Goal: Transaction & Acquisition: Book appointment/travel/reservation

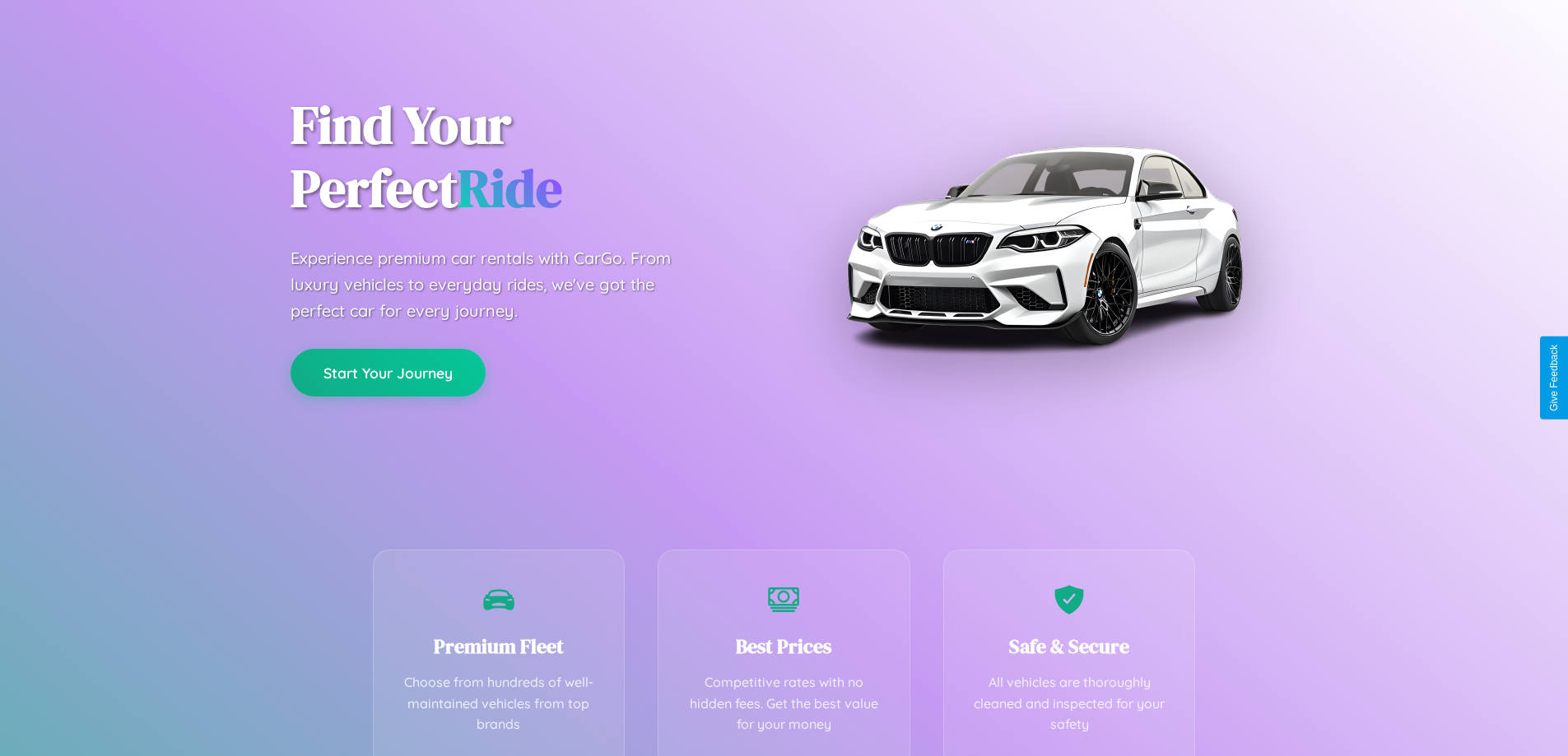
scroll to position [324, 0]
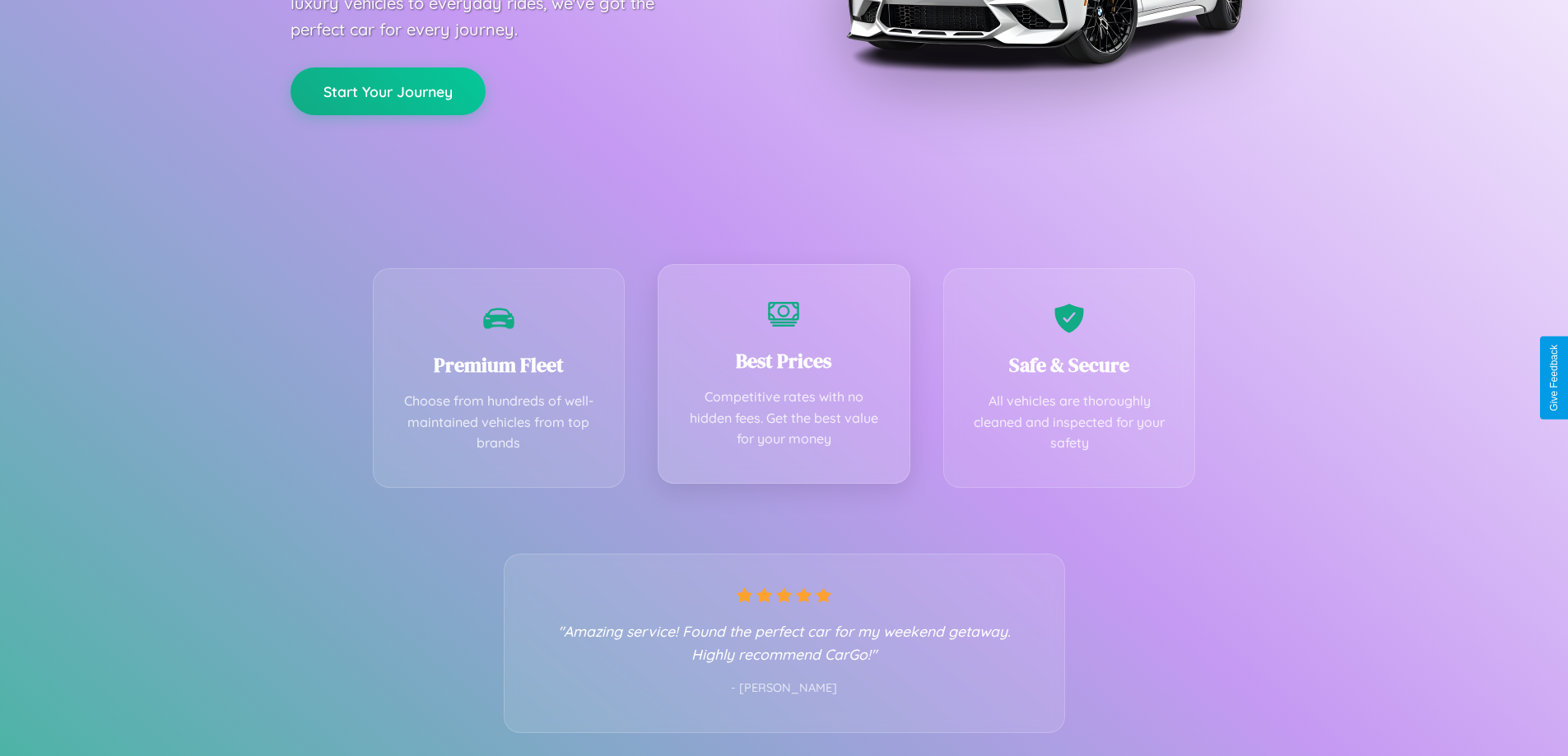
click at [783, 378] on div "Best Prices Competitive rates with no hidden fees. Get the best value for your …" at bounding box center [784, 373] width 253 height 220
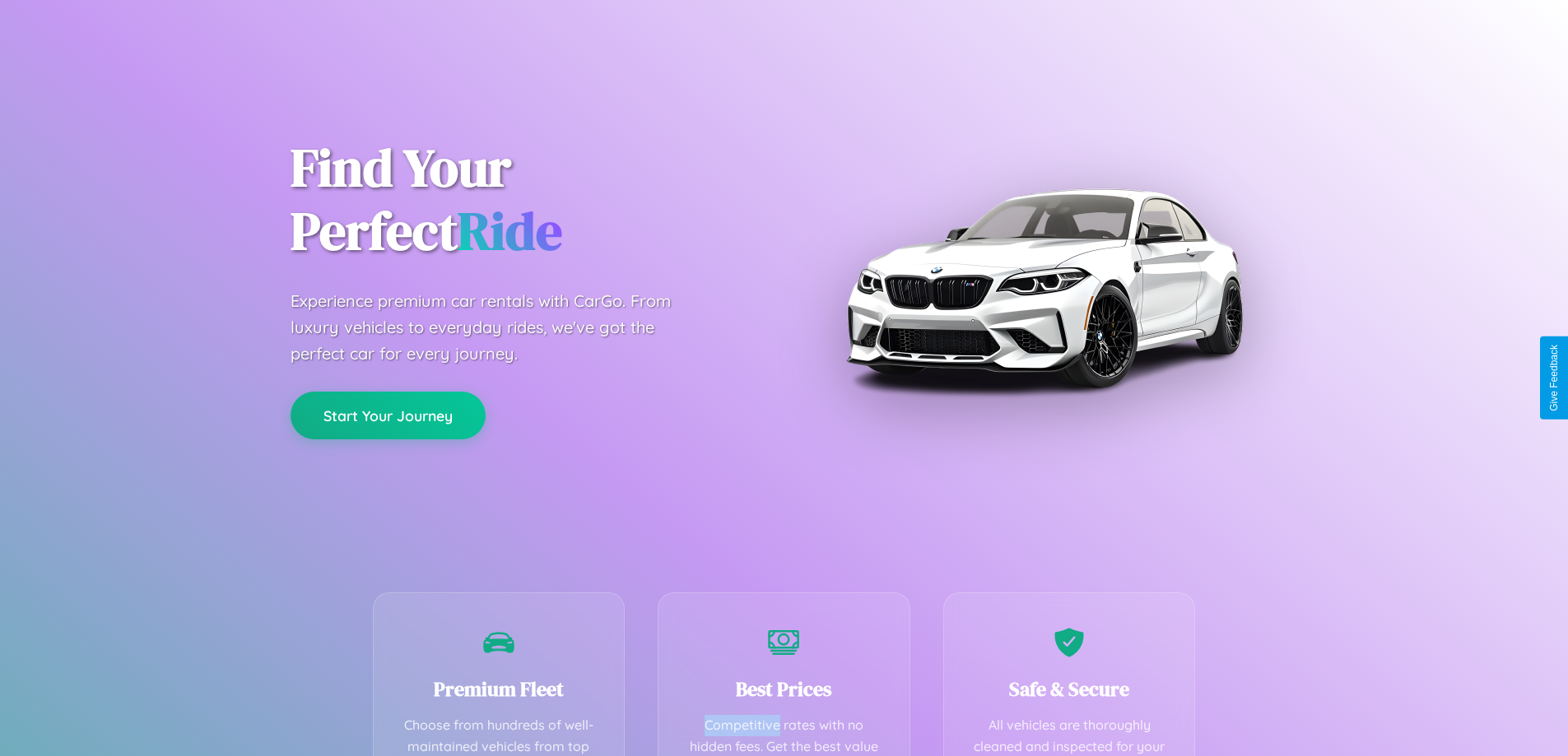
scroll to position [479, 0]
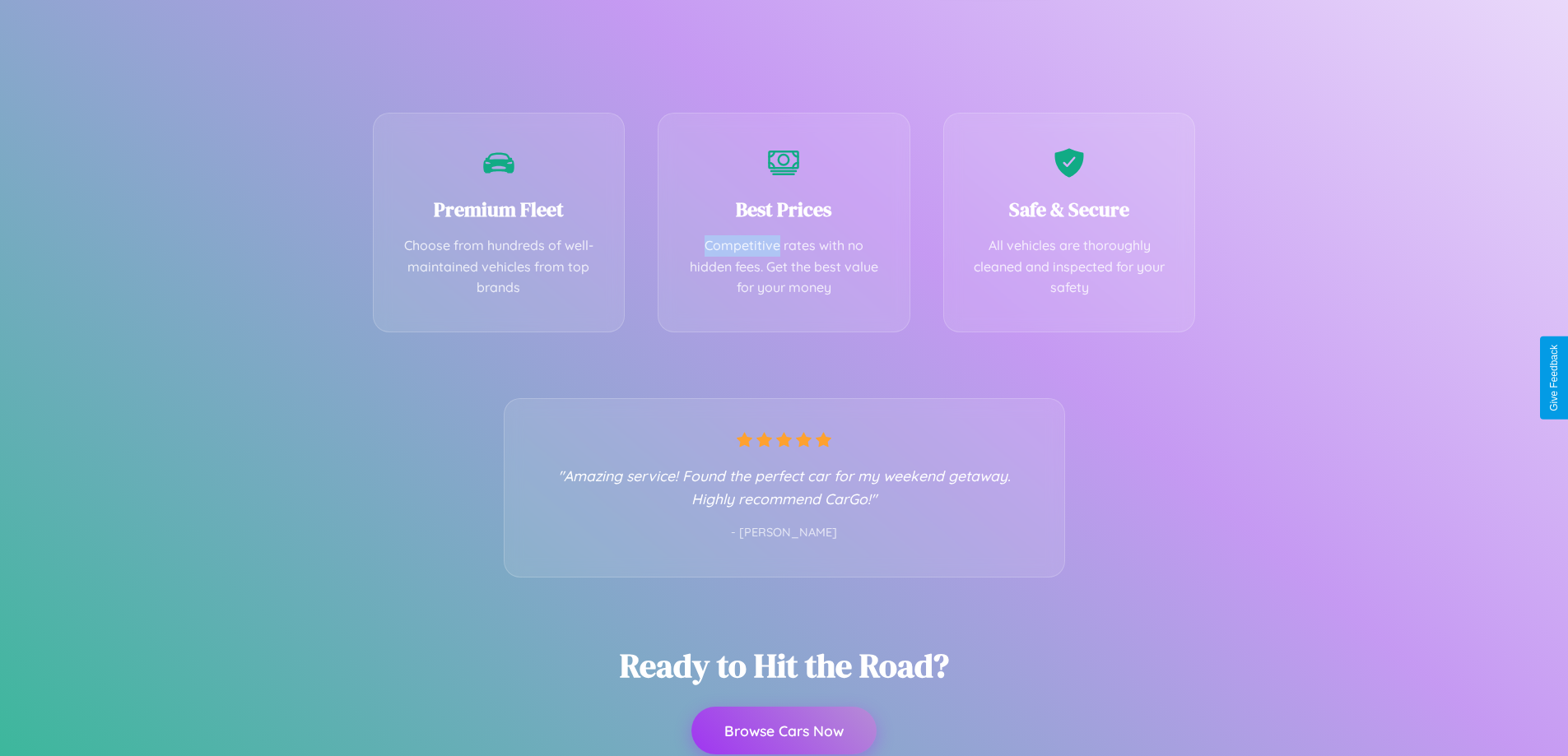
click at [783, 731] on button "Browse Cars Now" at bounding box center [784, 731] width 185 height 48
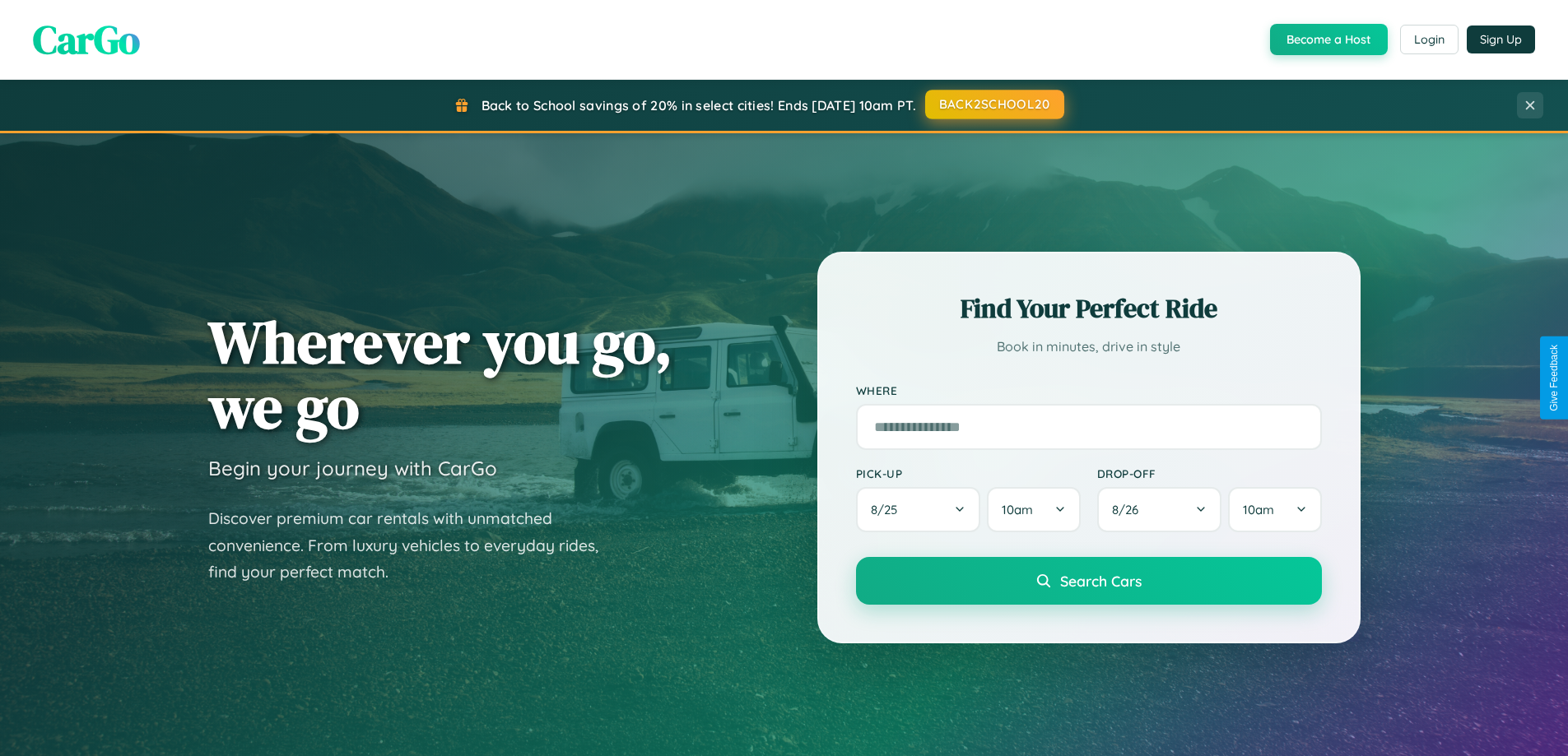
click at [994, 105] on button "BACK2SCHOOL20" at bounding box center [994, 104] width 139 height 30
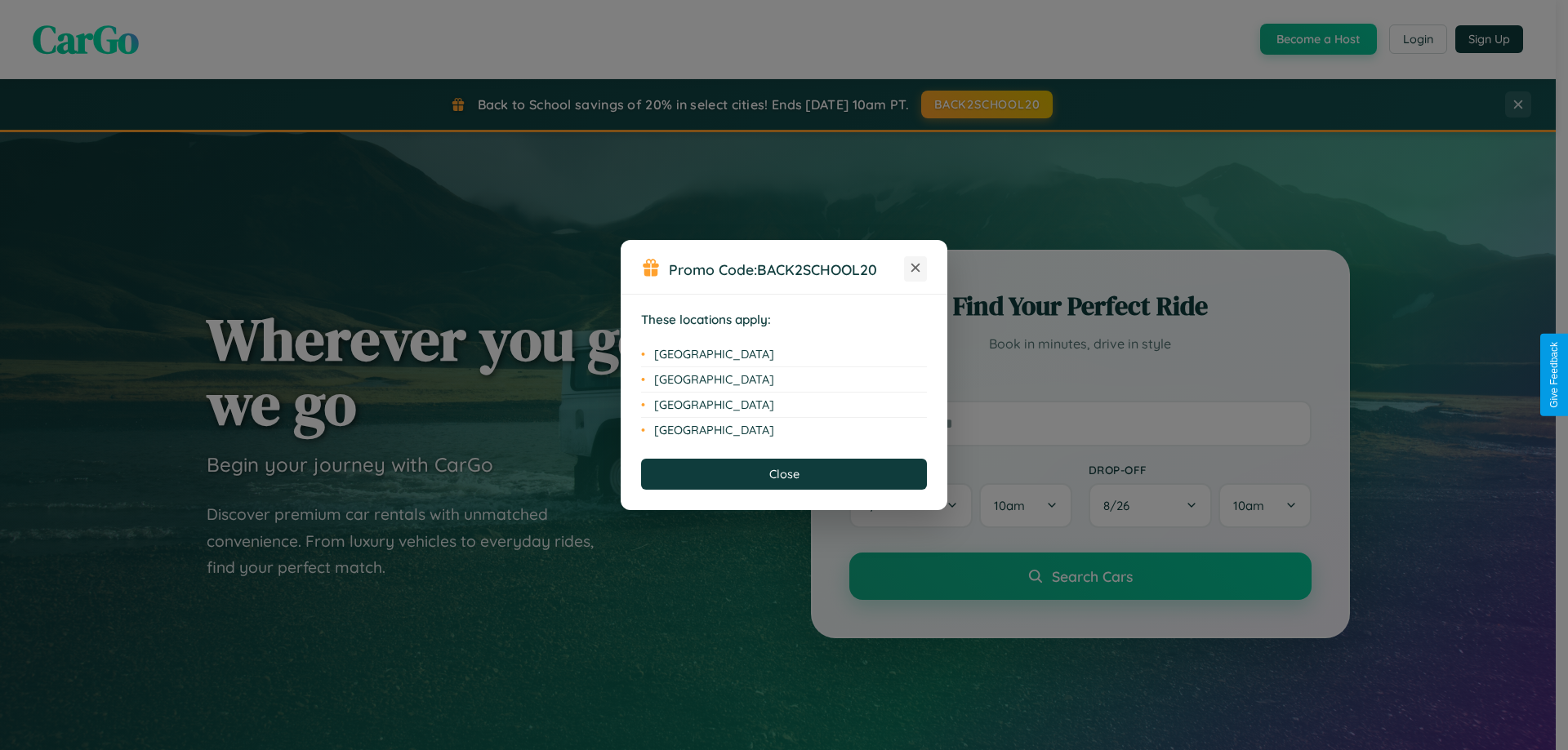
click at [915, 269] on icon at bounding box center [915, 268] width 9 height 9
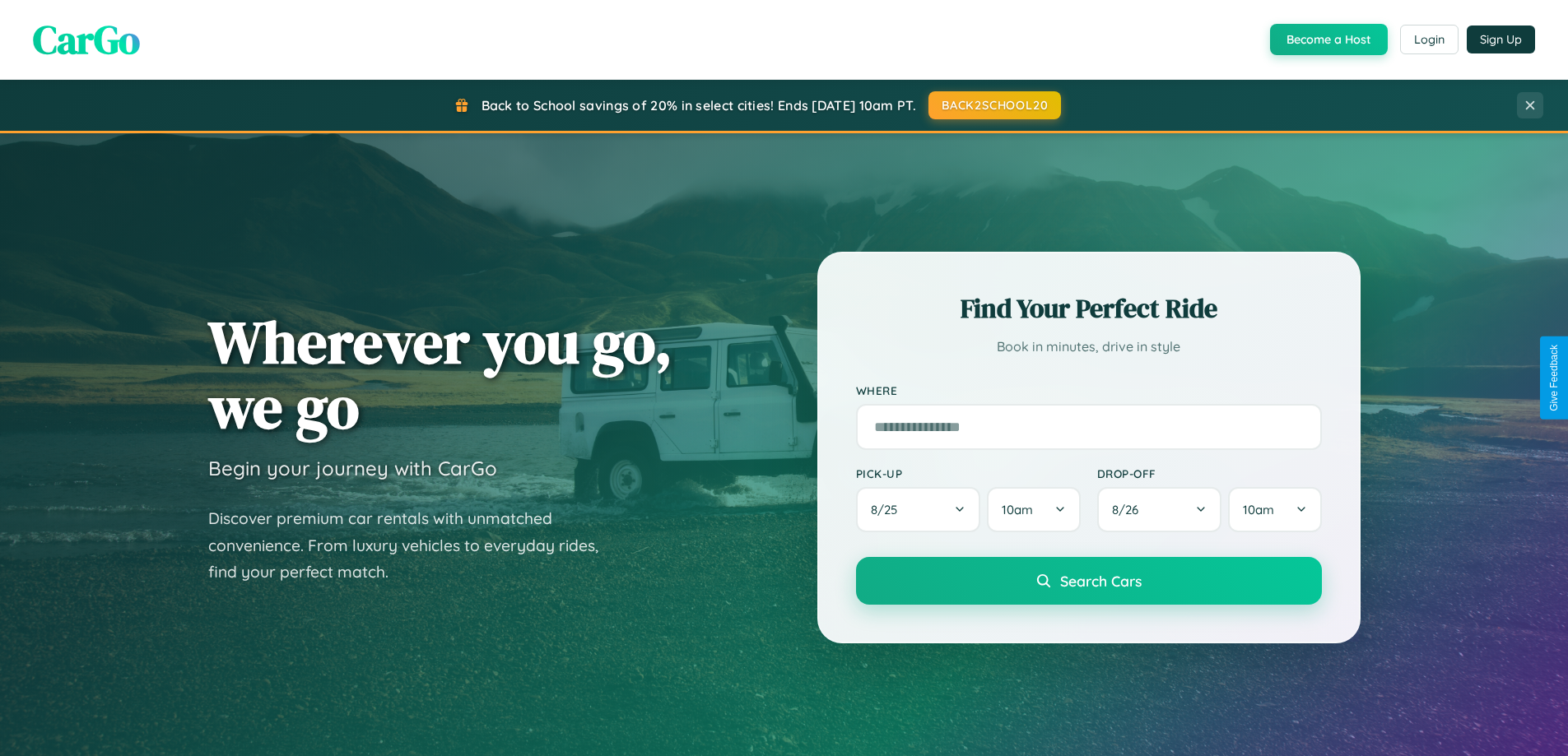
scroll to position [3167, 0]
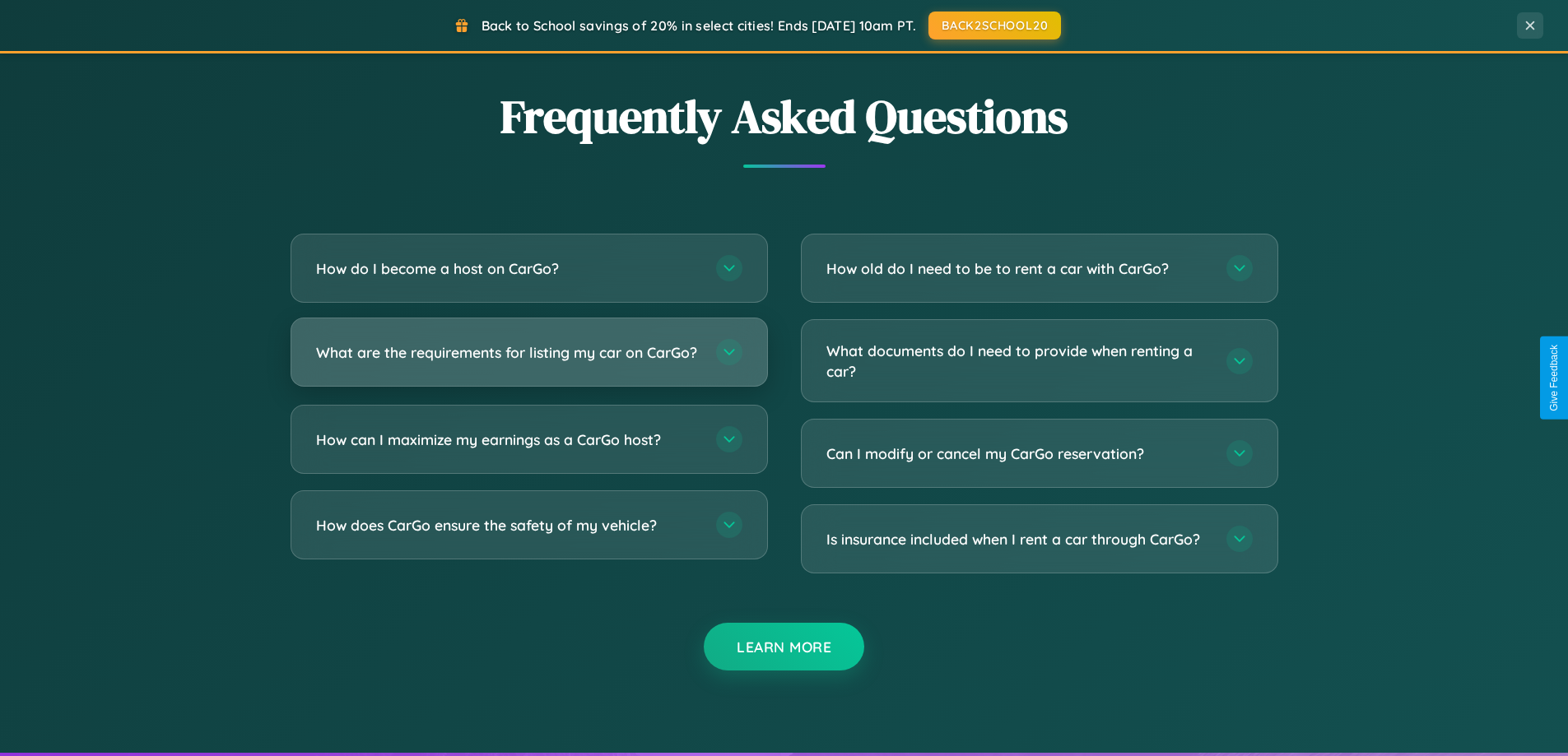
click at [529, 360] on h3 "What are the requirements for listing my car on CarGo?" at bounding box center [507, 352] width 384 height 20
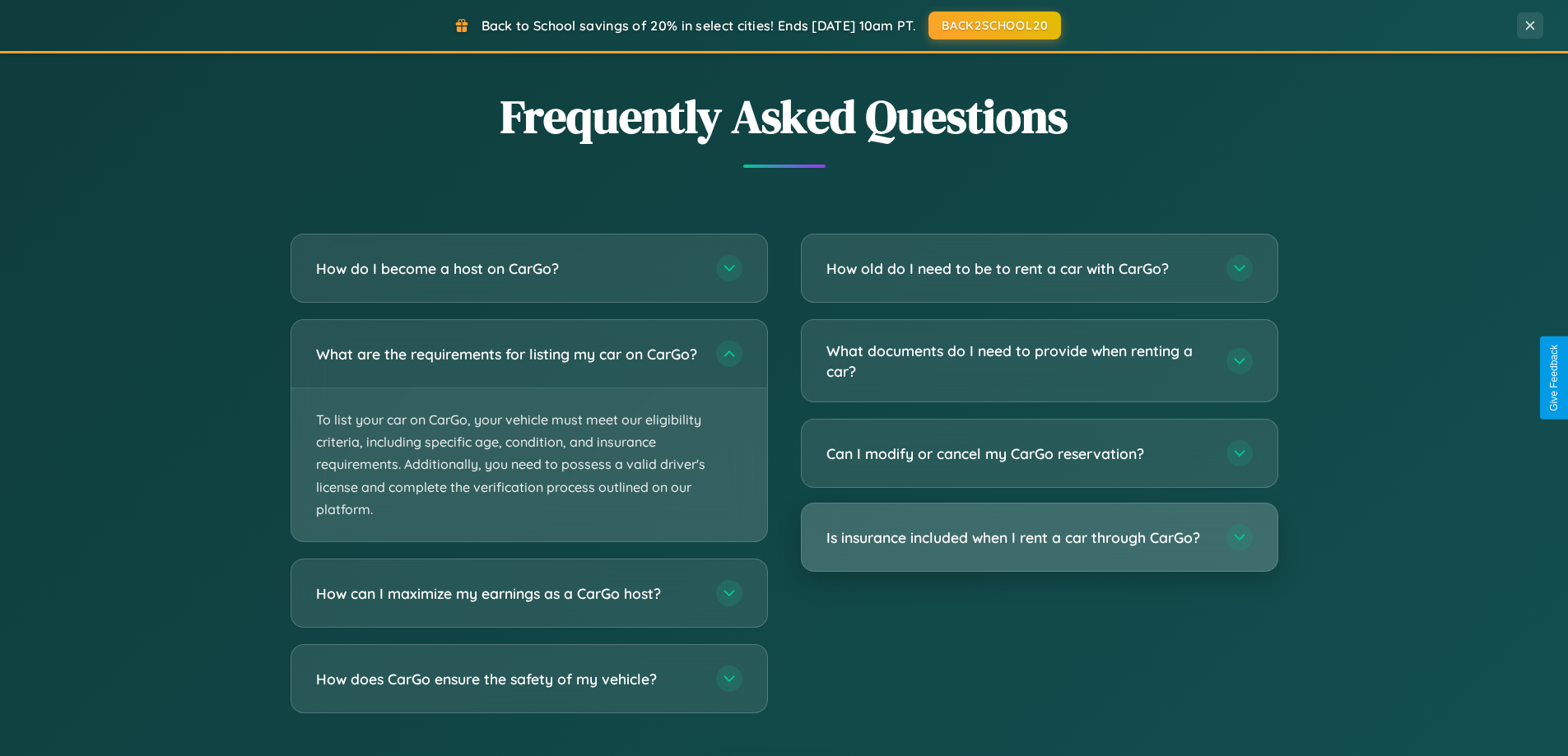
click at [1039, 538] on h3 "Is insurance included when I rent a car through CarGo?" at bounding box center [1018, 538] width 384 height 20
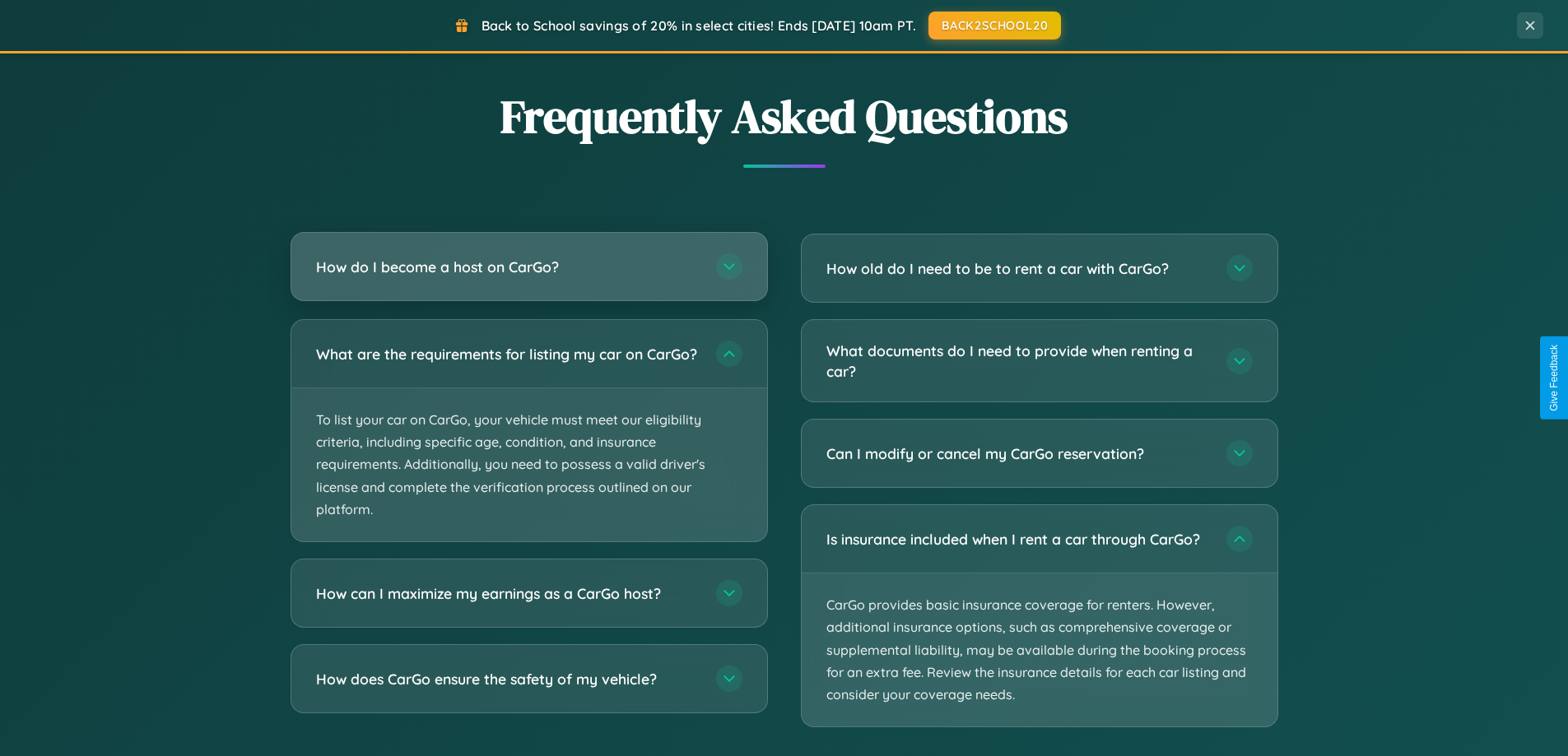
click at [529, 268] on h3 "How do I become a host on CarGo?" at bounding box center [507, 267] width 384 height 20
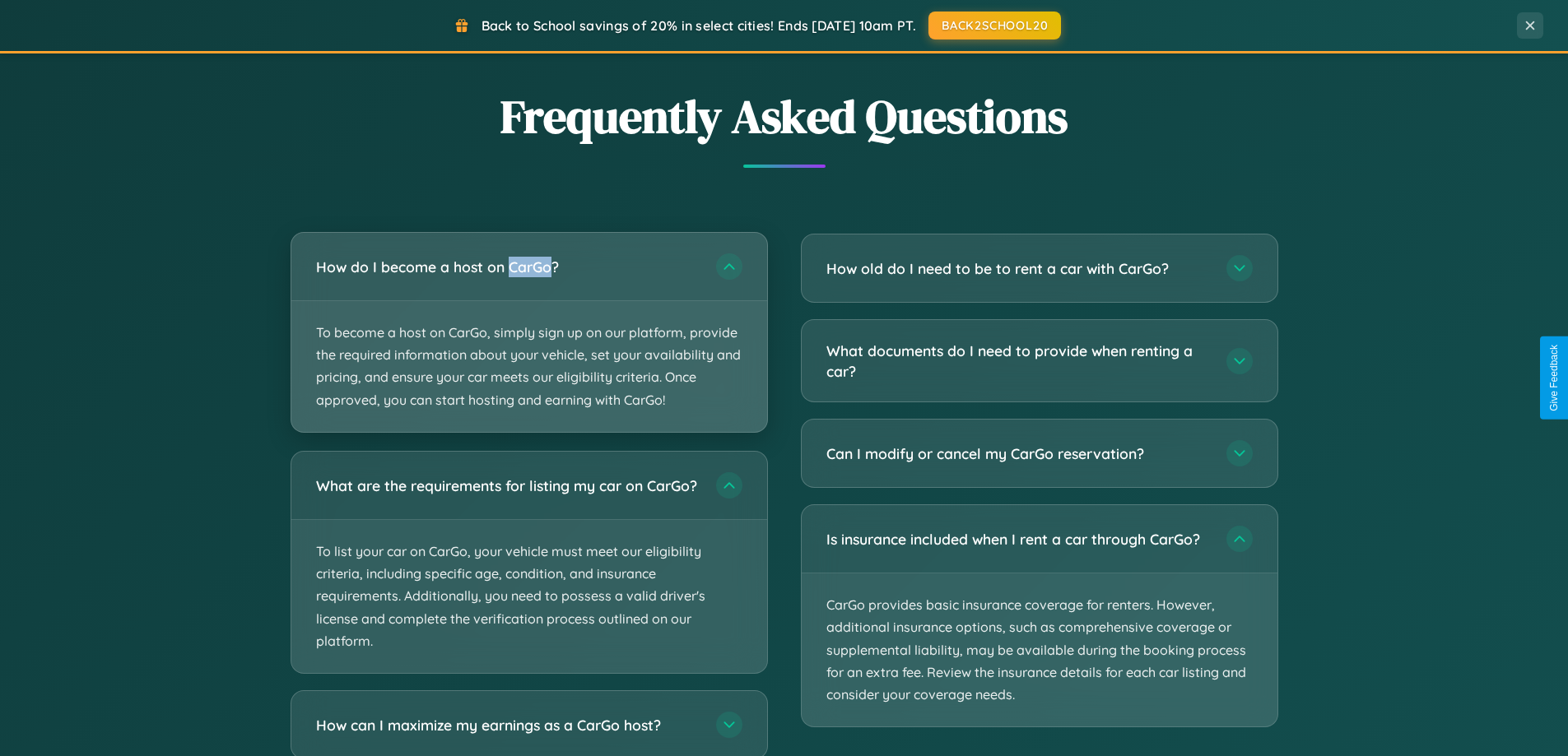
click at [529, 332] on p "To become a host on CarGo, simply sign up on our platform, provide the required…" at bounding box center [529, 367] width 476 height 131
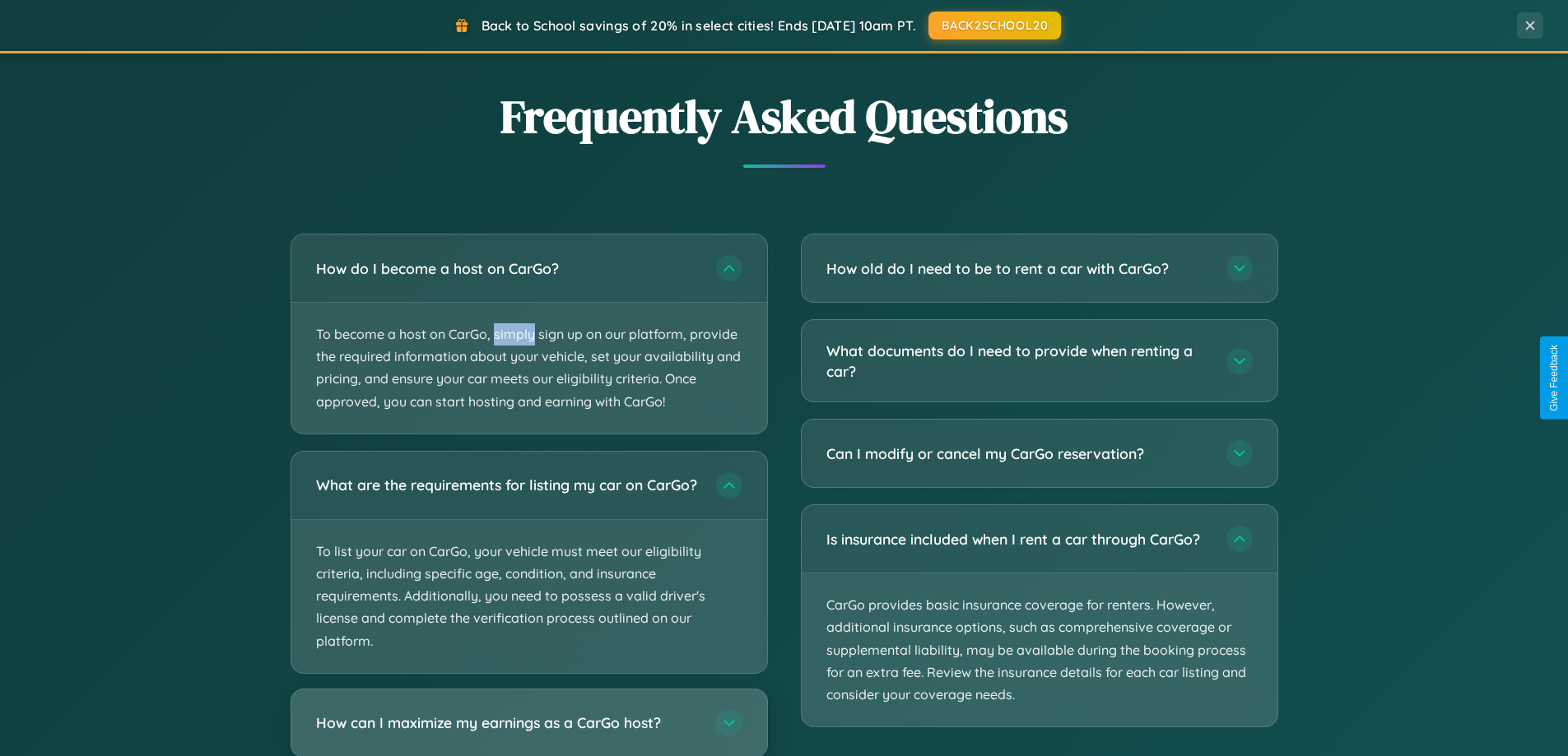
click at [529, 730] on h3 "How can I maximize my earnings as a CarGo host?" at bounding box center [507, 723] width 384 height 20
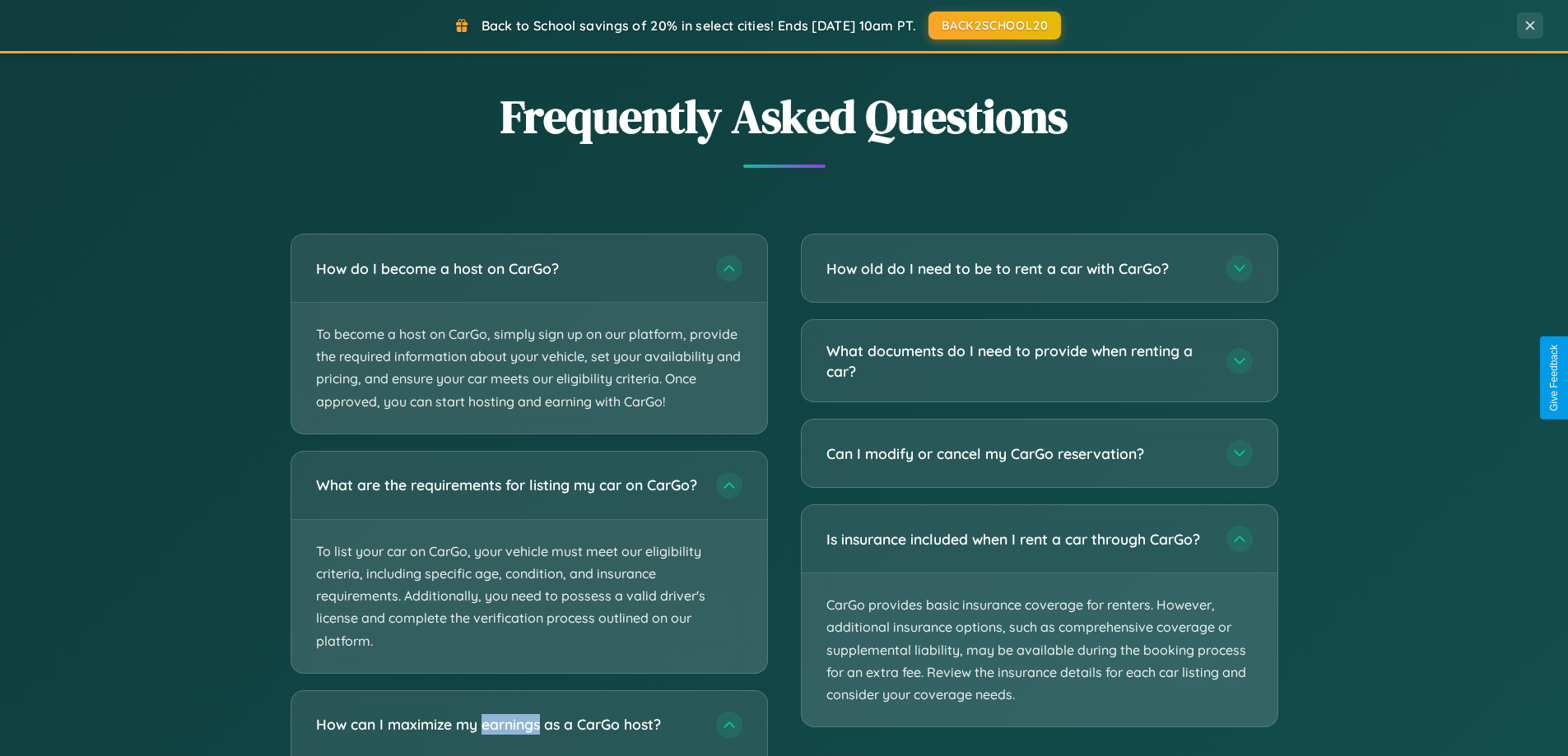
scroll to position [3424, 0]
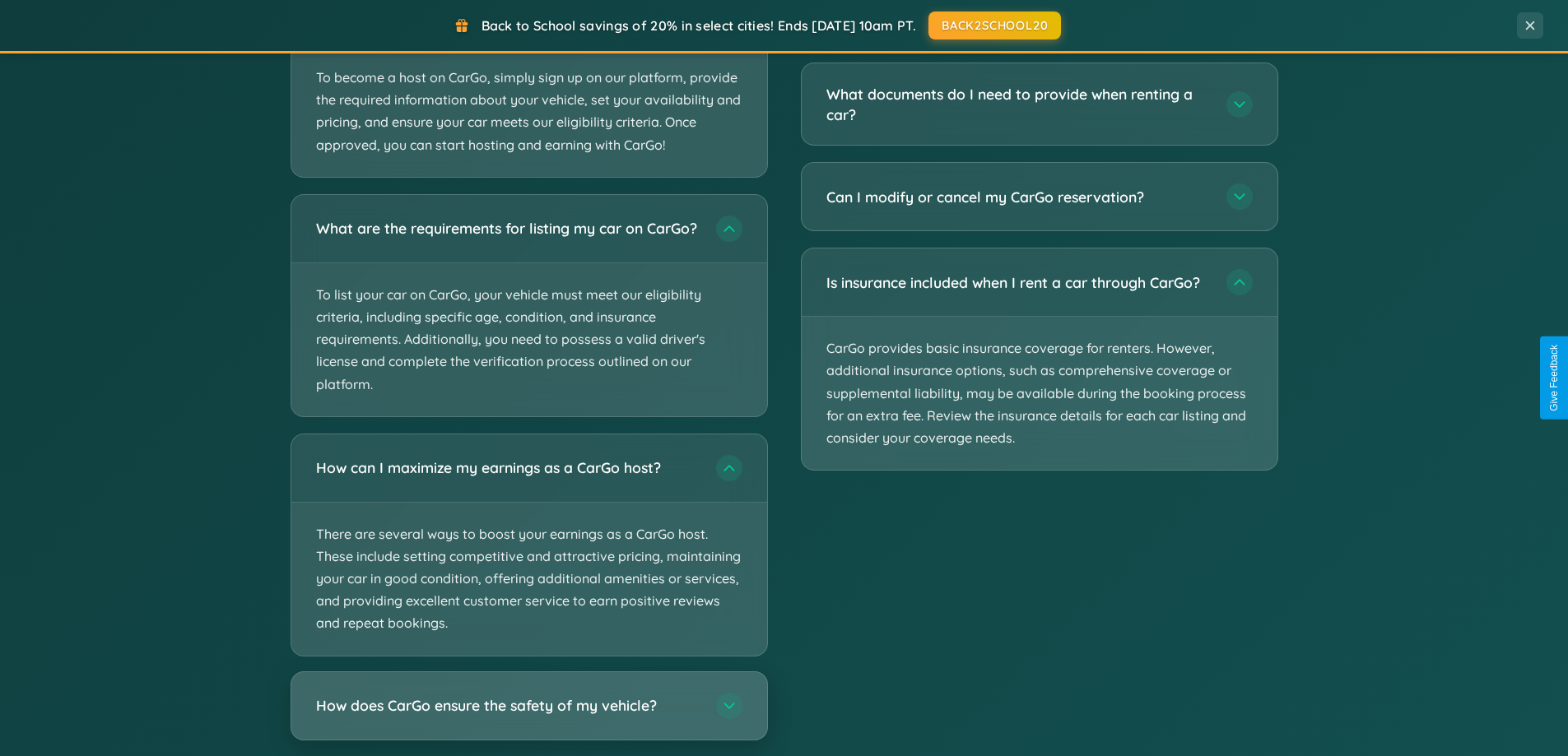
click at [529, 716] on h3 "How does CarGo ensure the safety of my vehicle?" at bounding box center [507, 706] width 384 height 20
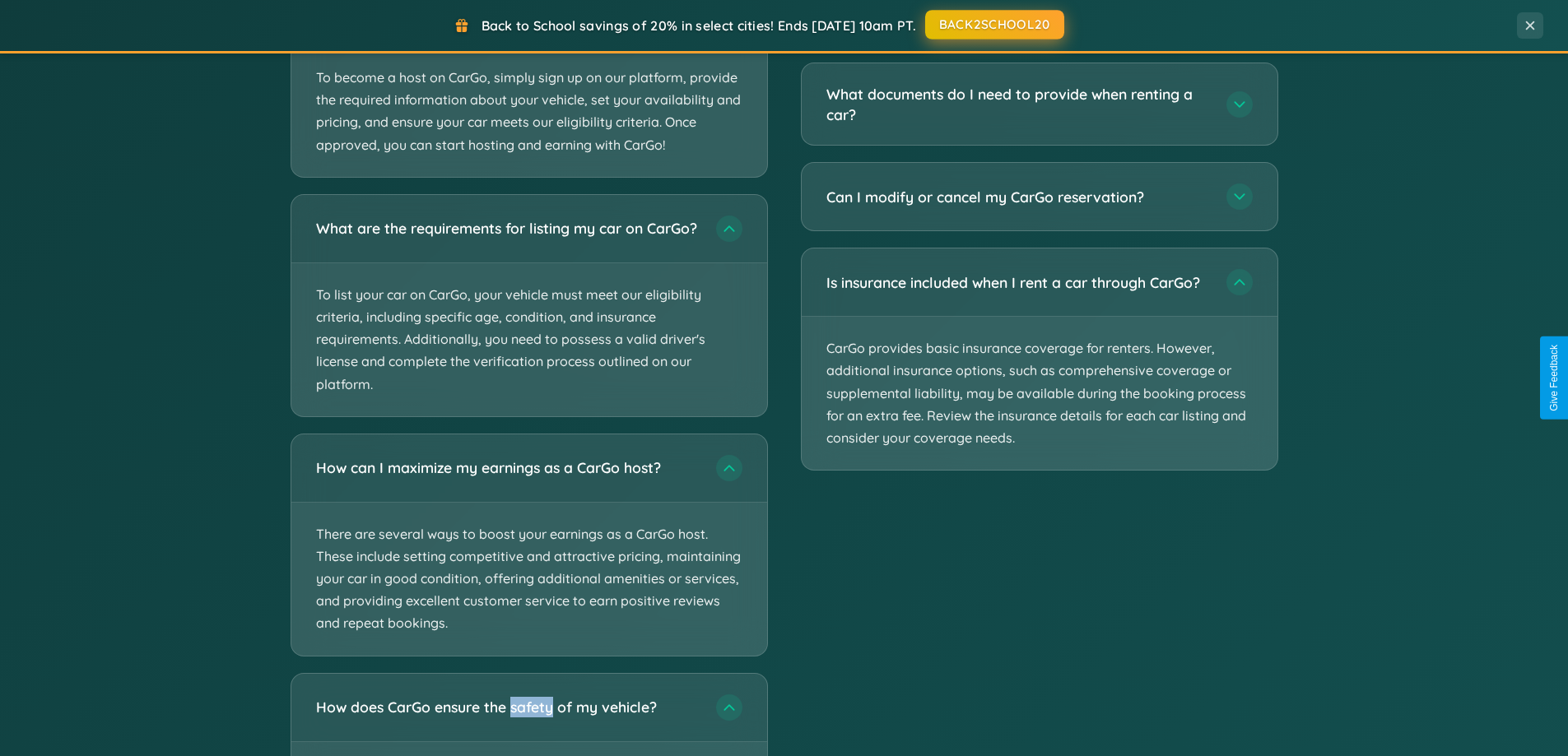
click at [1039, 23] on button "BACK2SCHOOL20" at bounding box center [994, 25] width 139 height 30
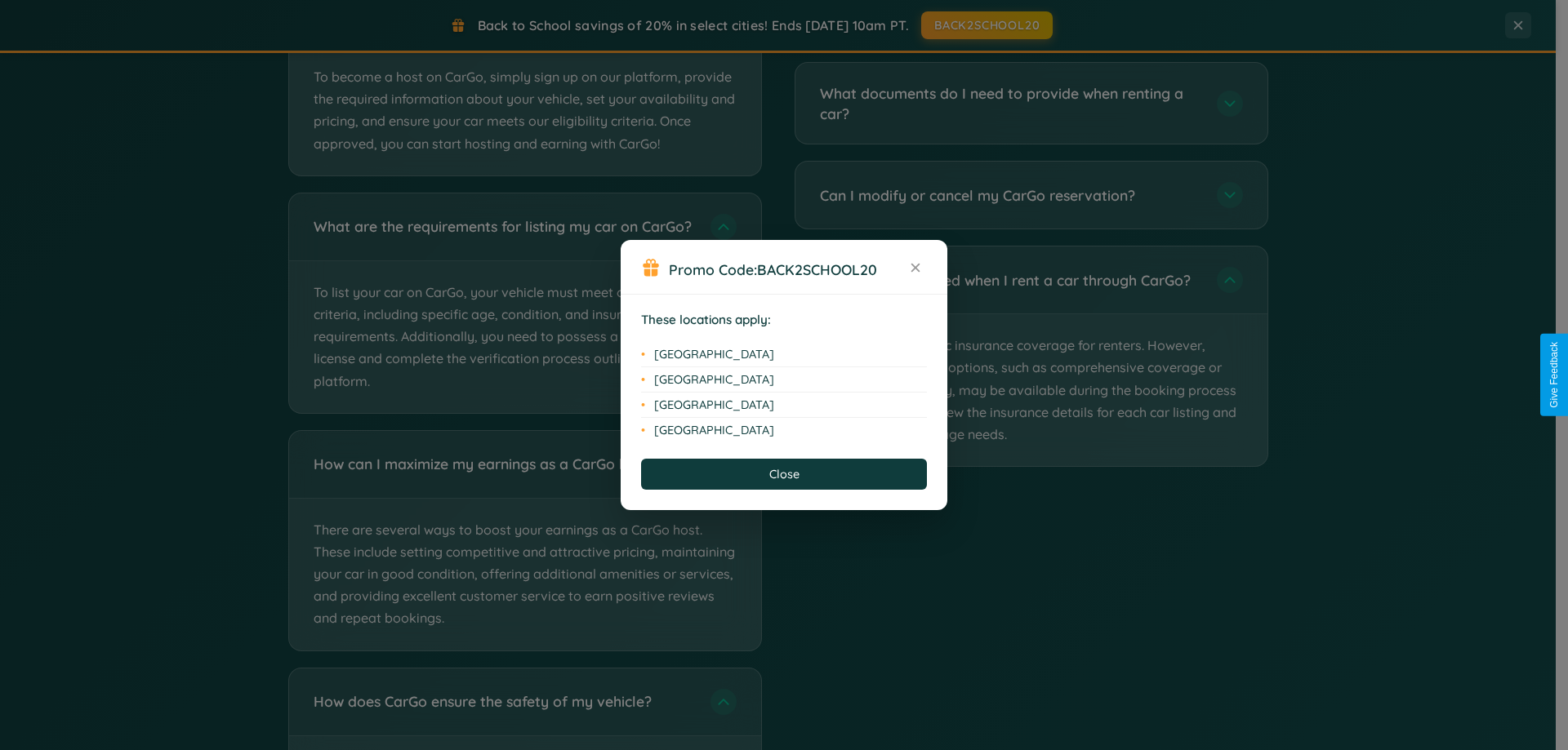
click at [986, 25] on div "Promo Code: BACK2SCHOOL20 These locations apply: [GEOGRAPHIC_DATA] [GEOGRAPHIC_…" at bounding box center [784, 375] width 1568 height 750
click at [915, 269] on icon at bounding box center [915, 268] width 9 height 9
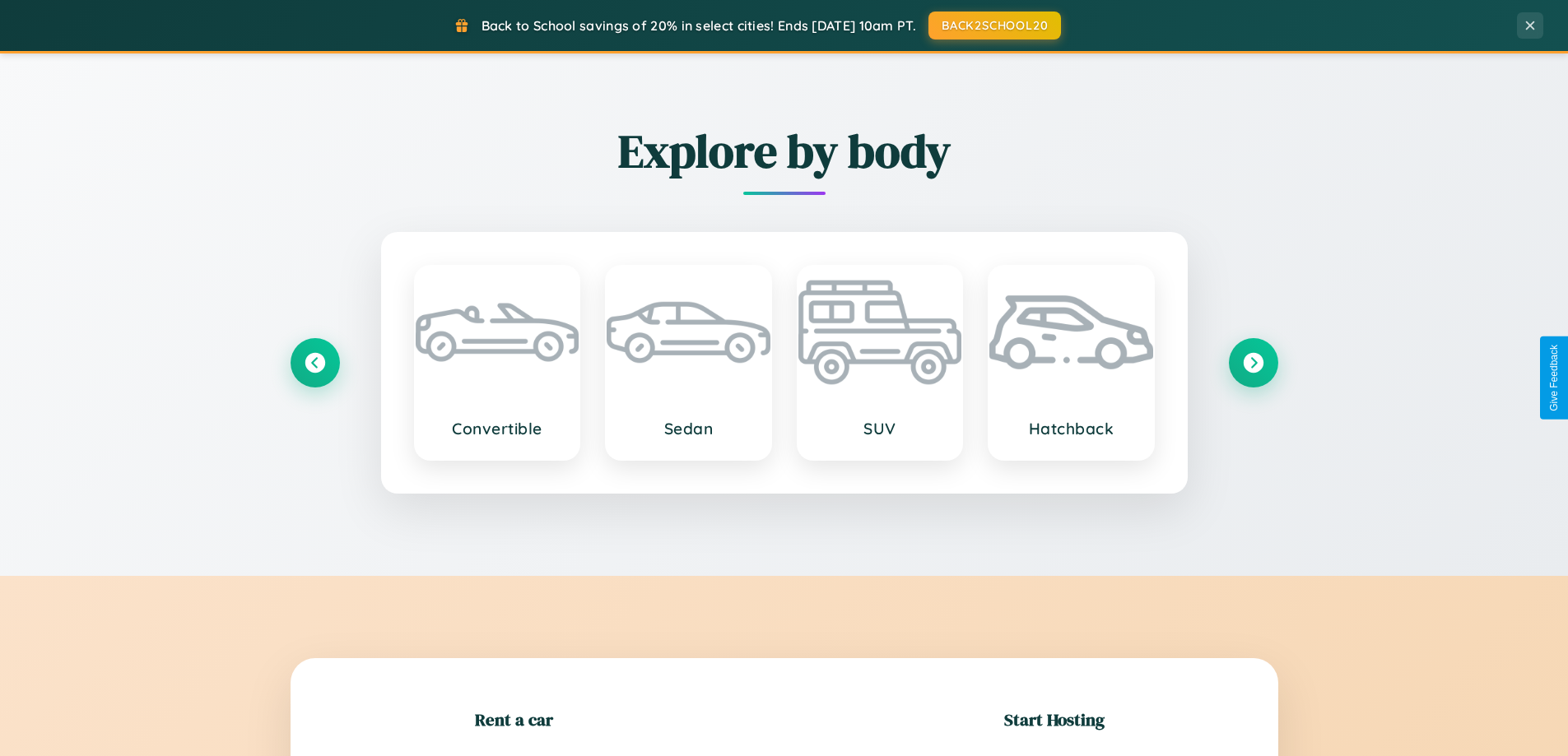
scroll to position [1928, 0]
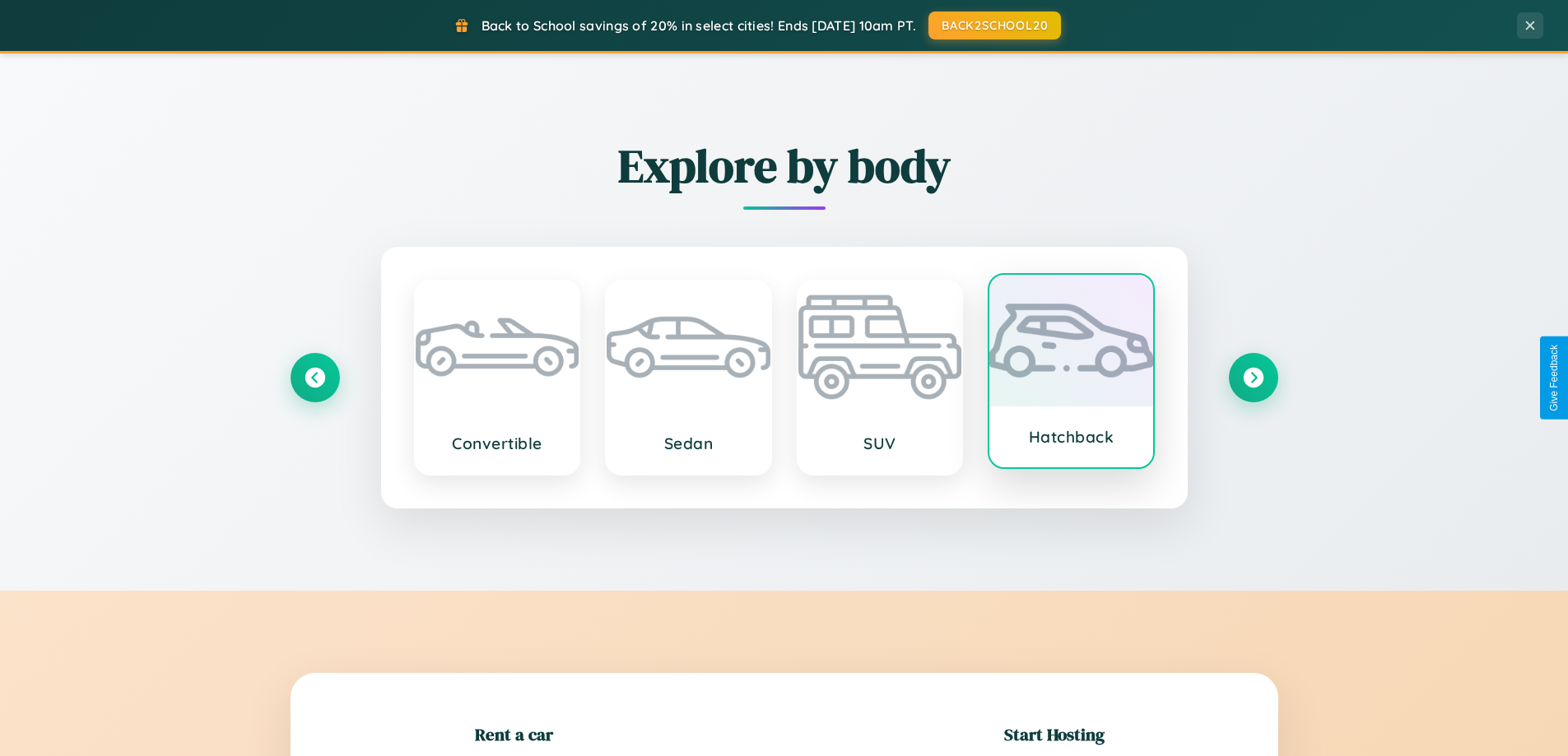
click at [1071, 374] on div at bounding box center [1071, 340] width 164 height 132
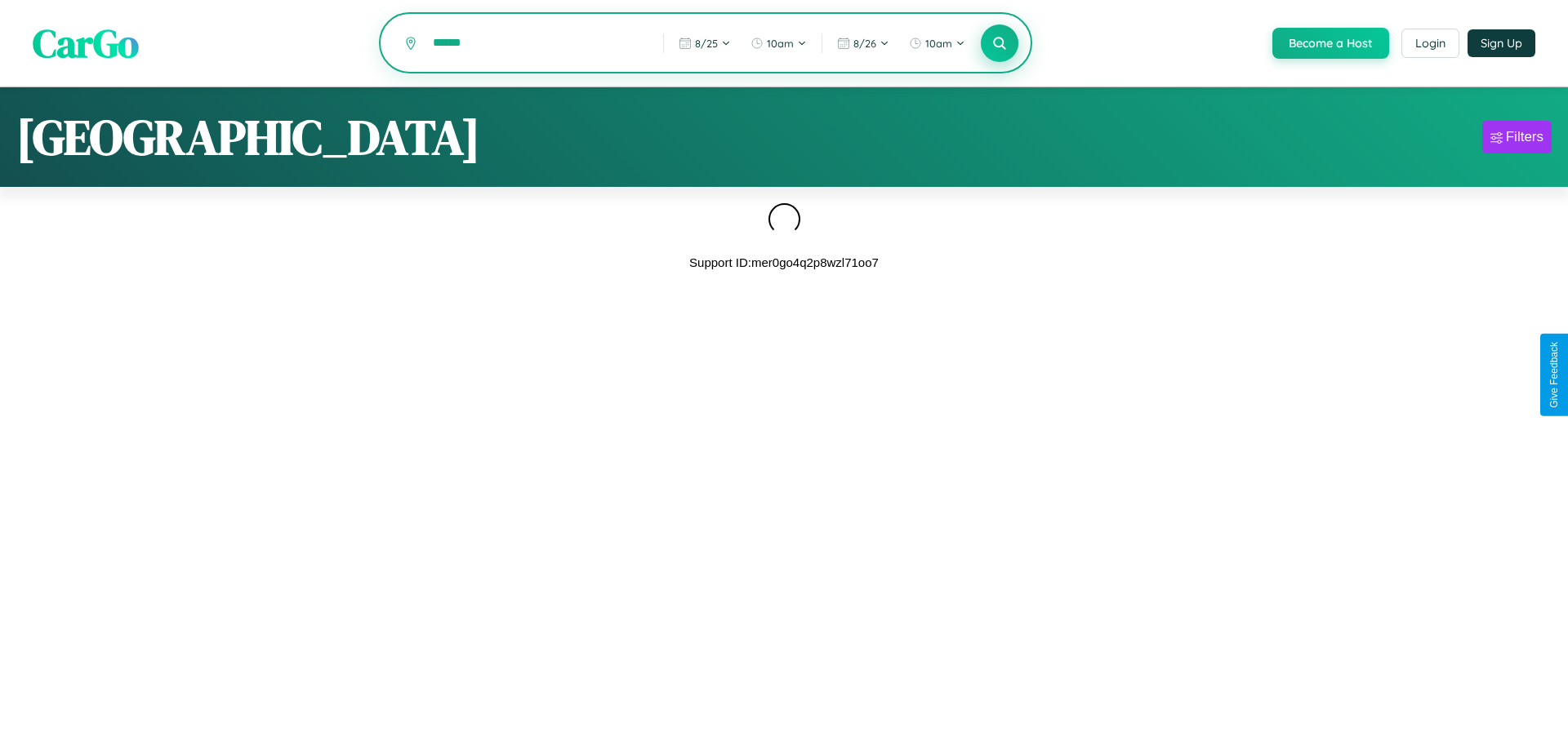
type input "******"
click at [998, 44] on icon at bounding box center [999, 43] width 15 height 15
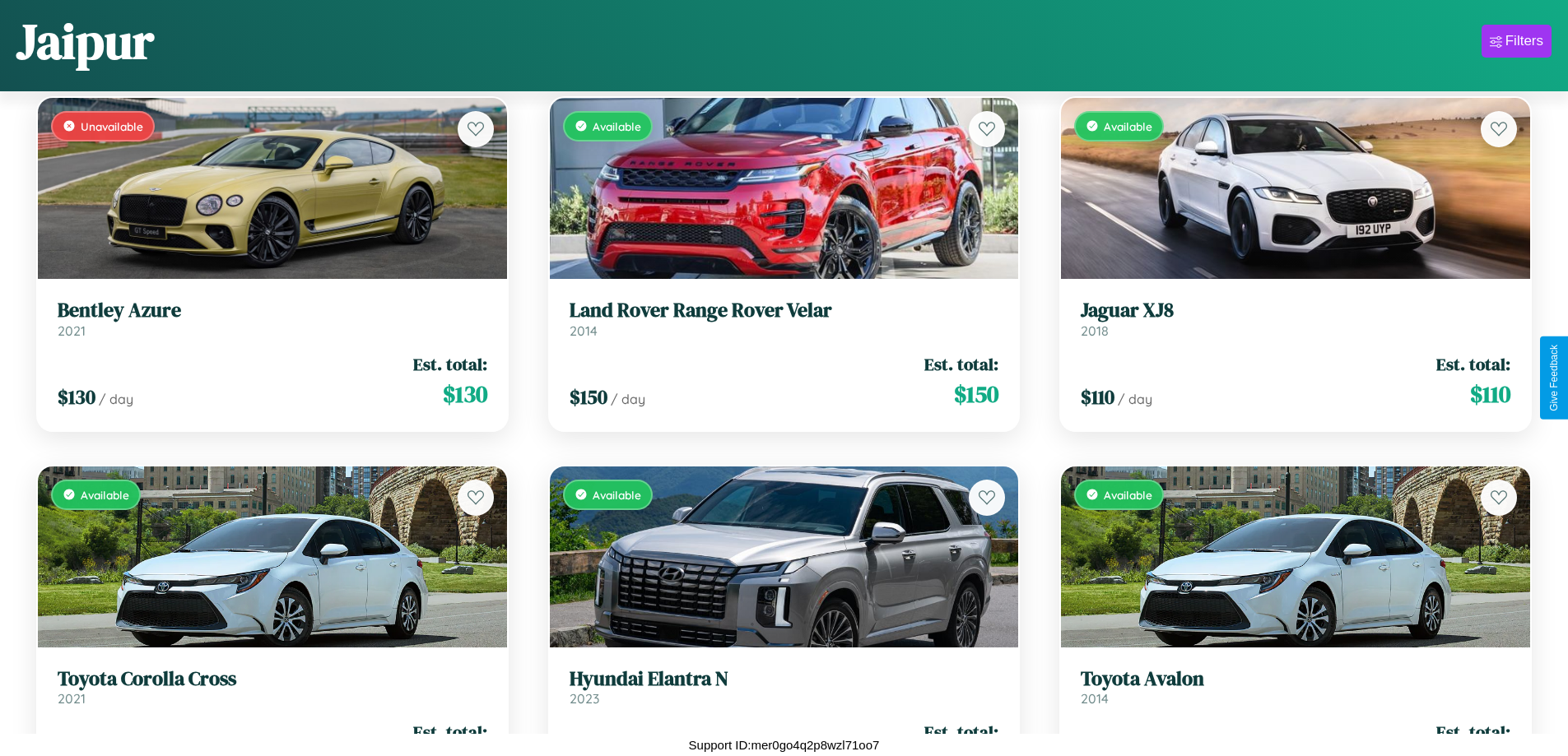
scroll to position [969, 0]
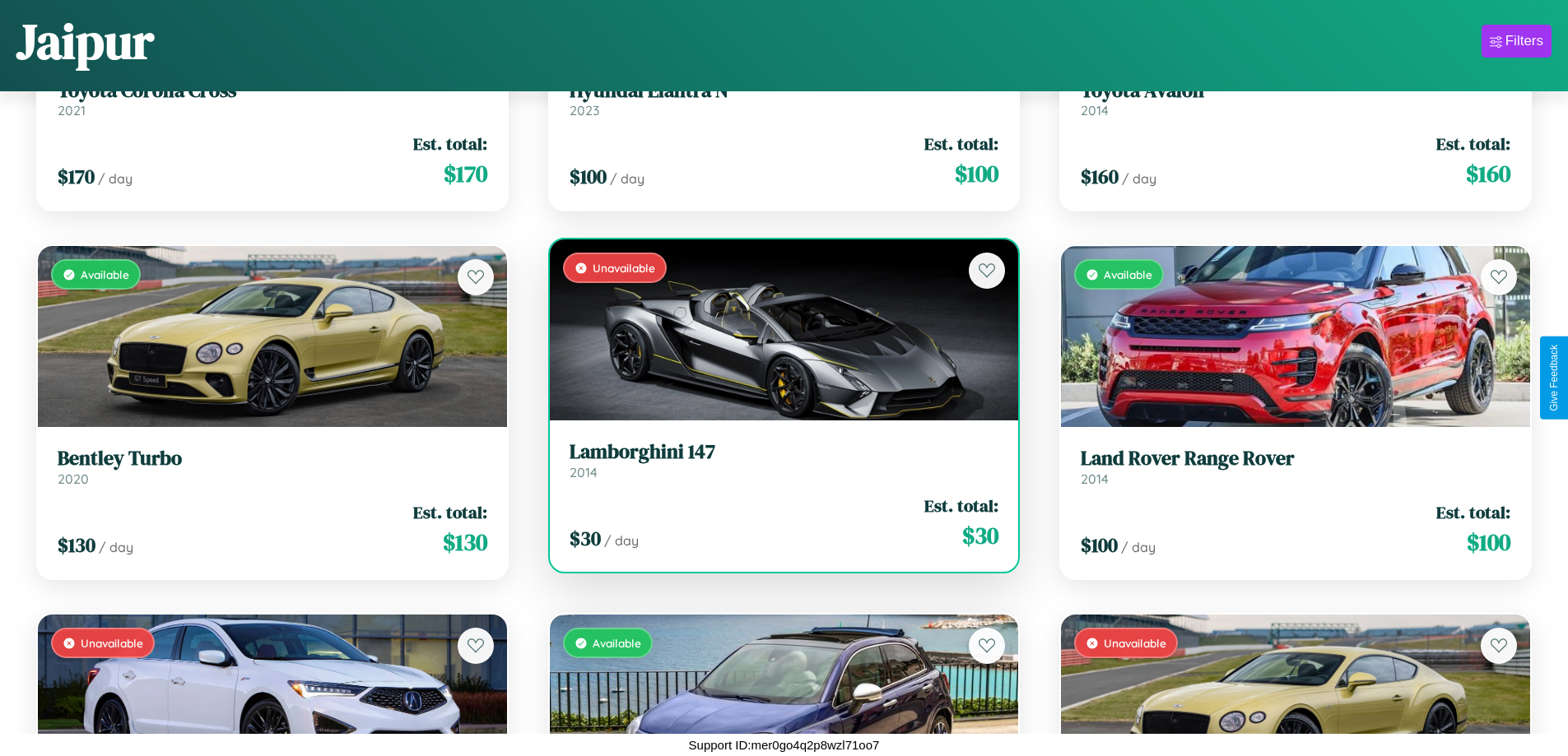
click at [777, 331] on div "Unavailable" at bounding box center [784, 329] width 469 height 181
click at [777, 330] on div "Unavailable" at bounding box center [784, 329] width 469 height 181
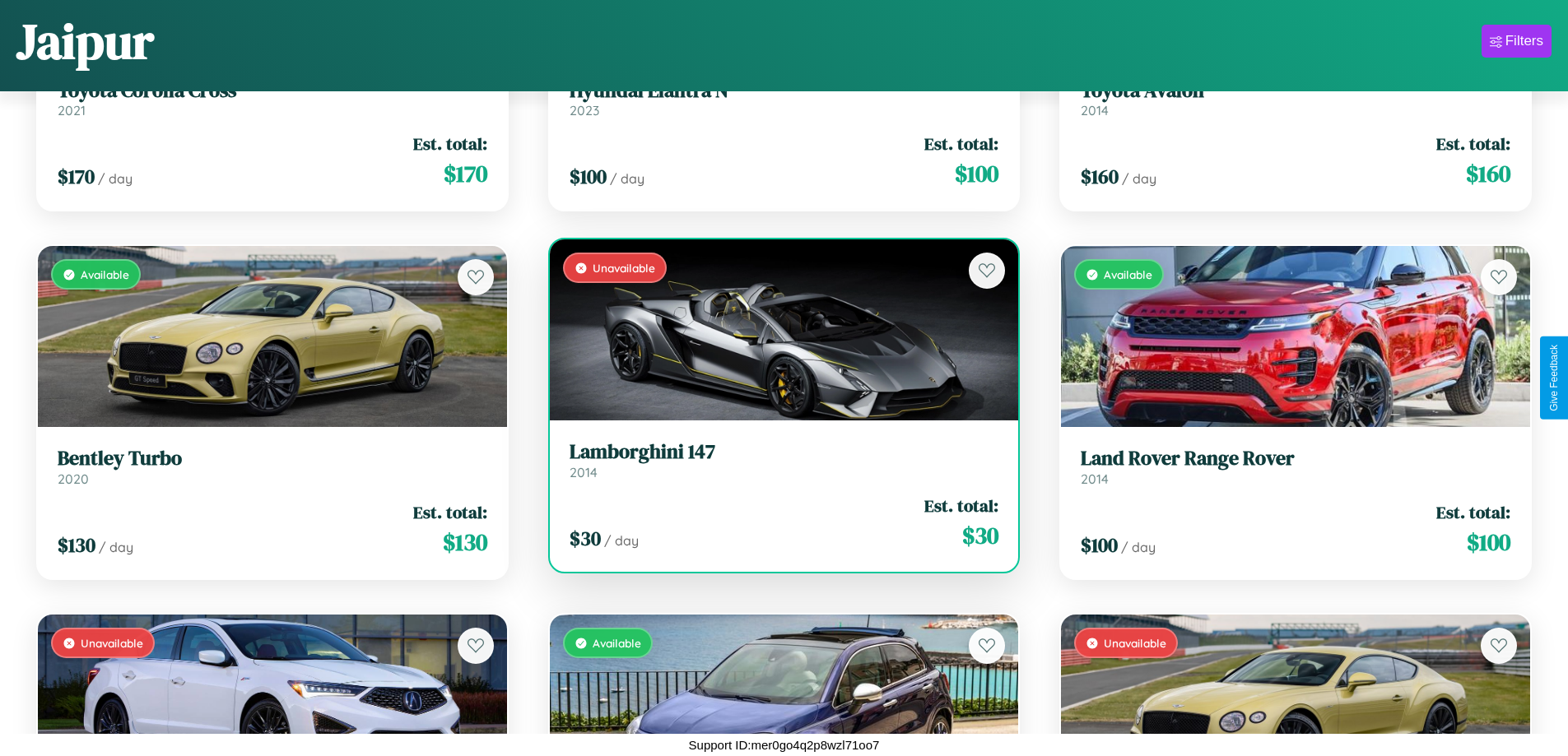
click at [777, 330] on div "Unavailable" at bounding box center [784, 329] width 469 height 181
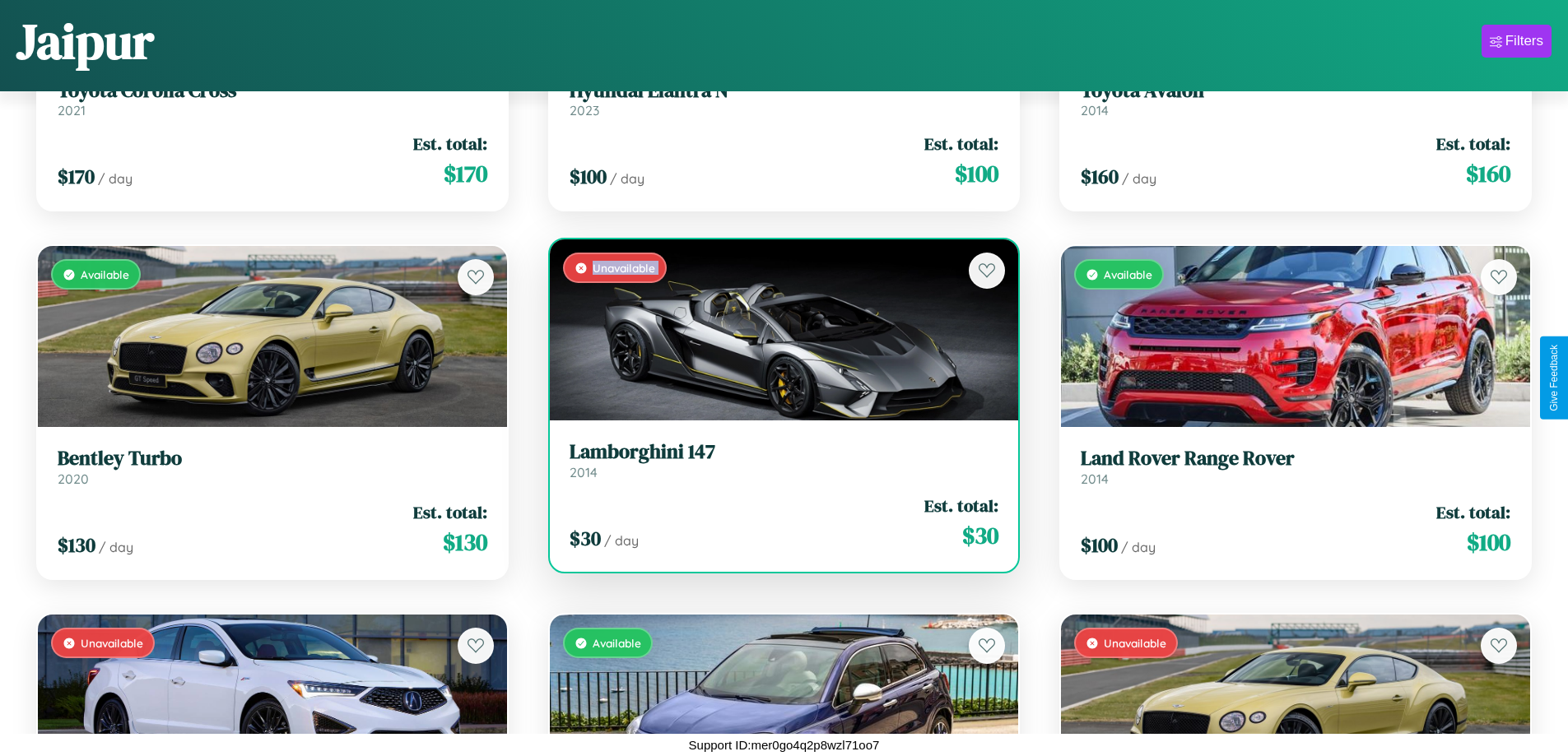
click at [777, 330] on div "Unavailable" at bounding box center [784, 329] width 469 height 181
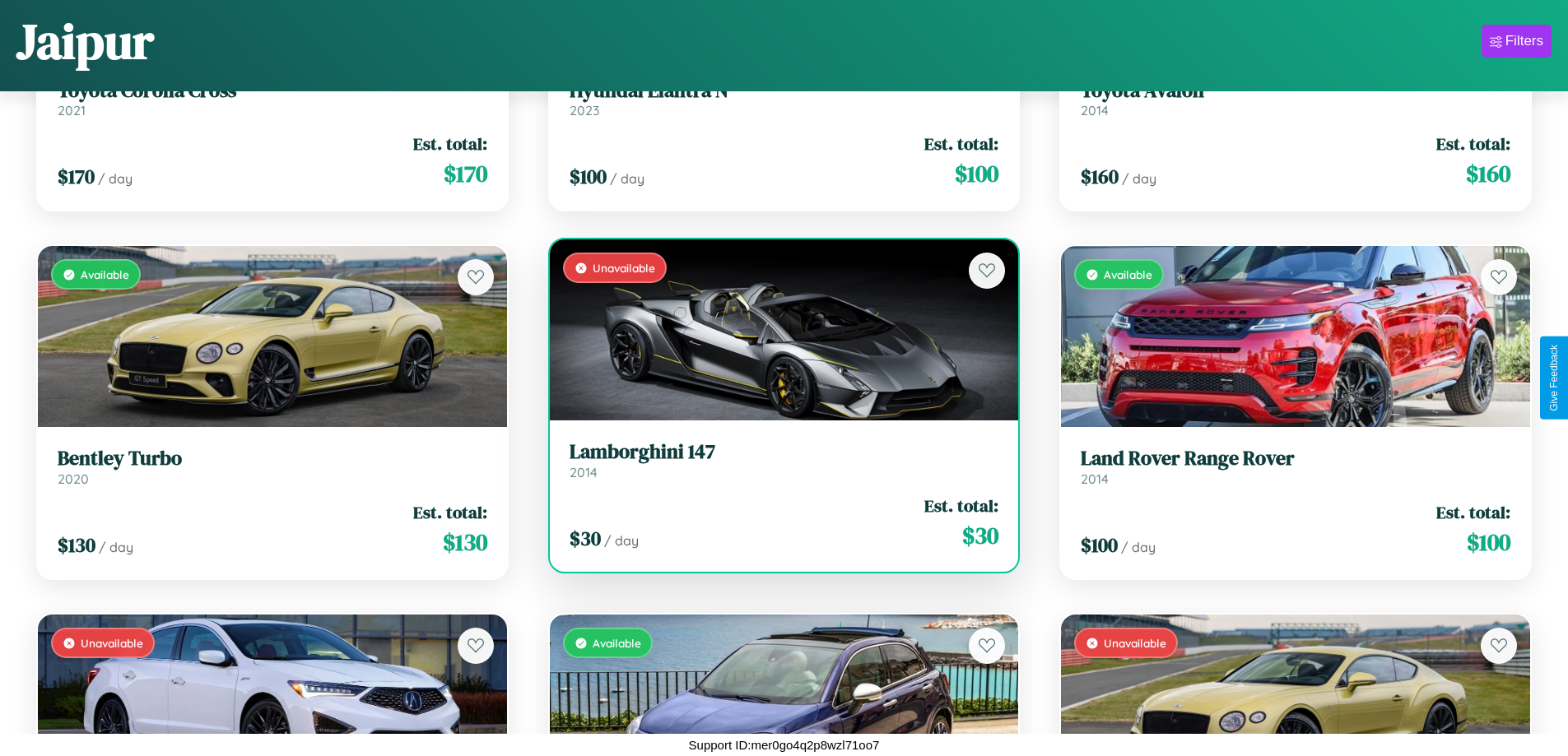
click at [777, 330] on div "Unavailable" at bounding box center [784, 329] width 469 height 181
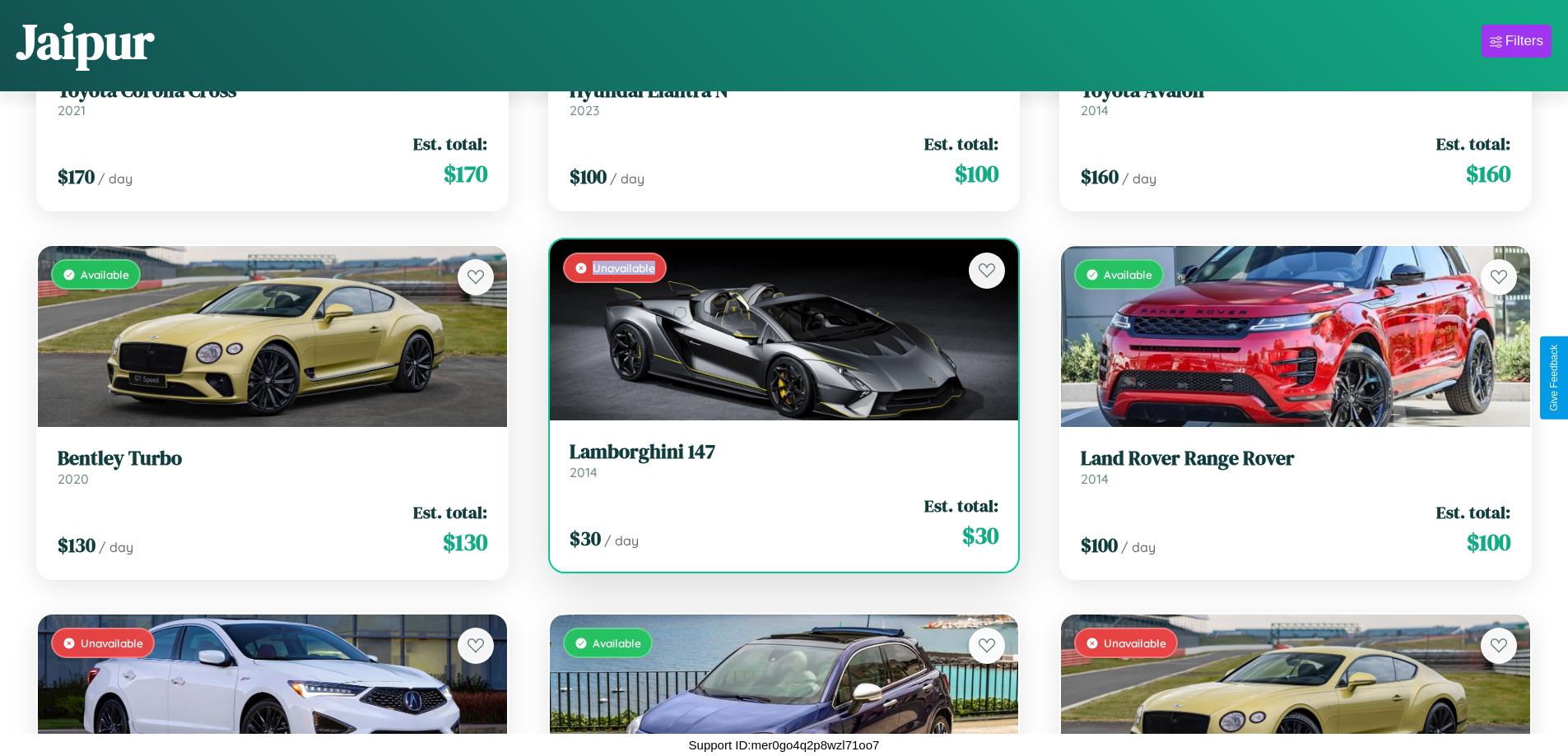
click at [777, 330] on div "Unavailable" at bounding box center [784, 329] width 469 height 181
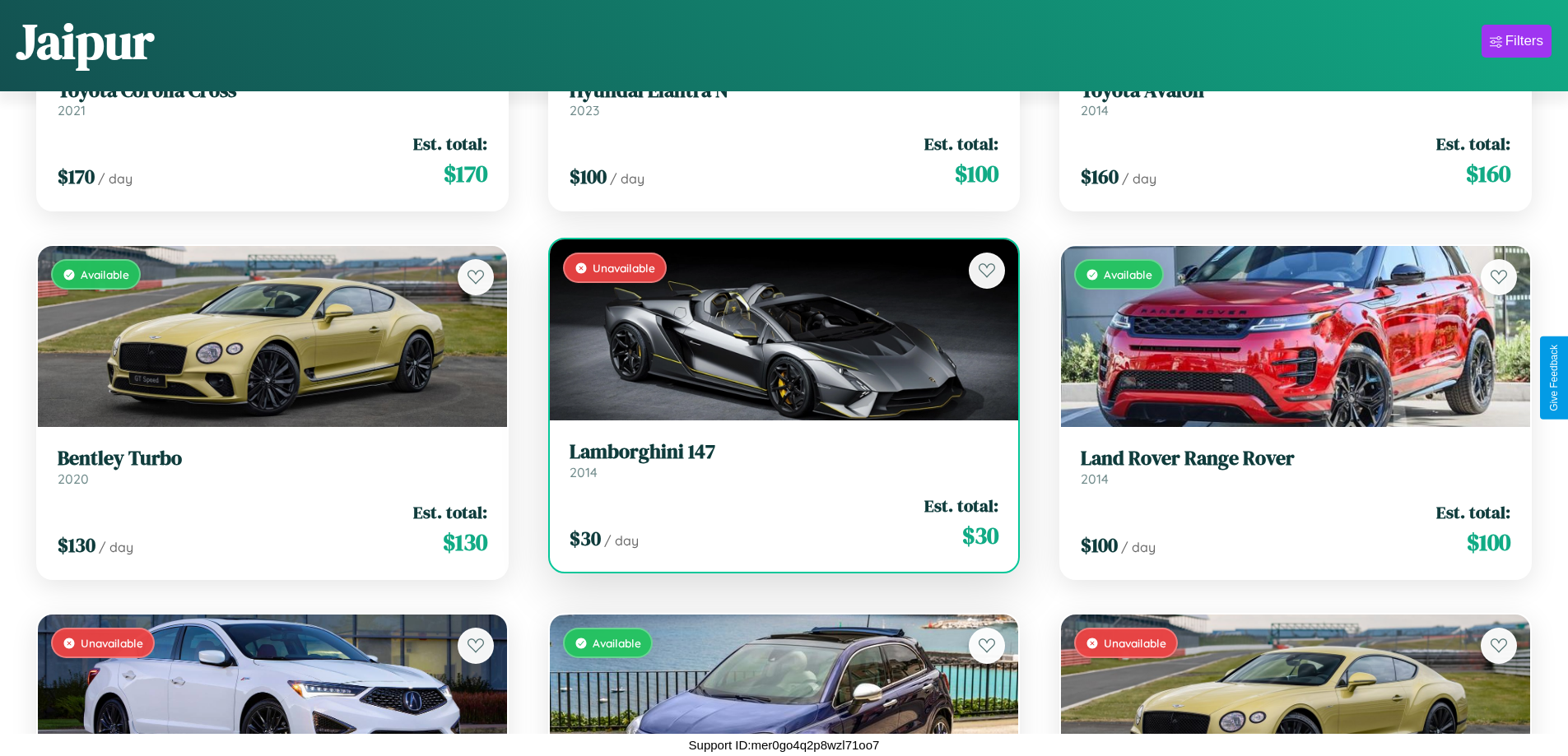
click at [777, 460] on h3 "Lamborghini 147" at bounding box center [784, 452] width 429 height 24
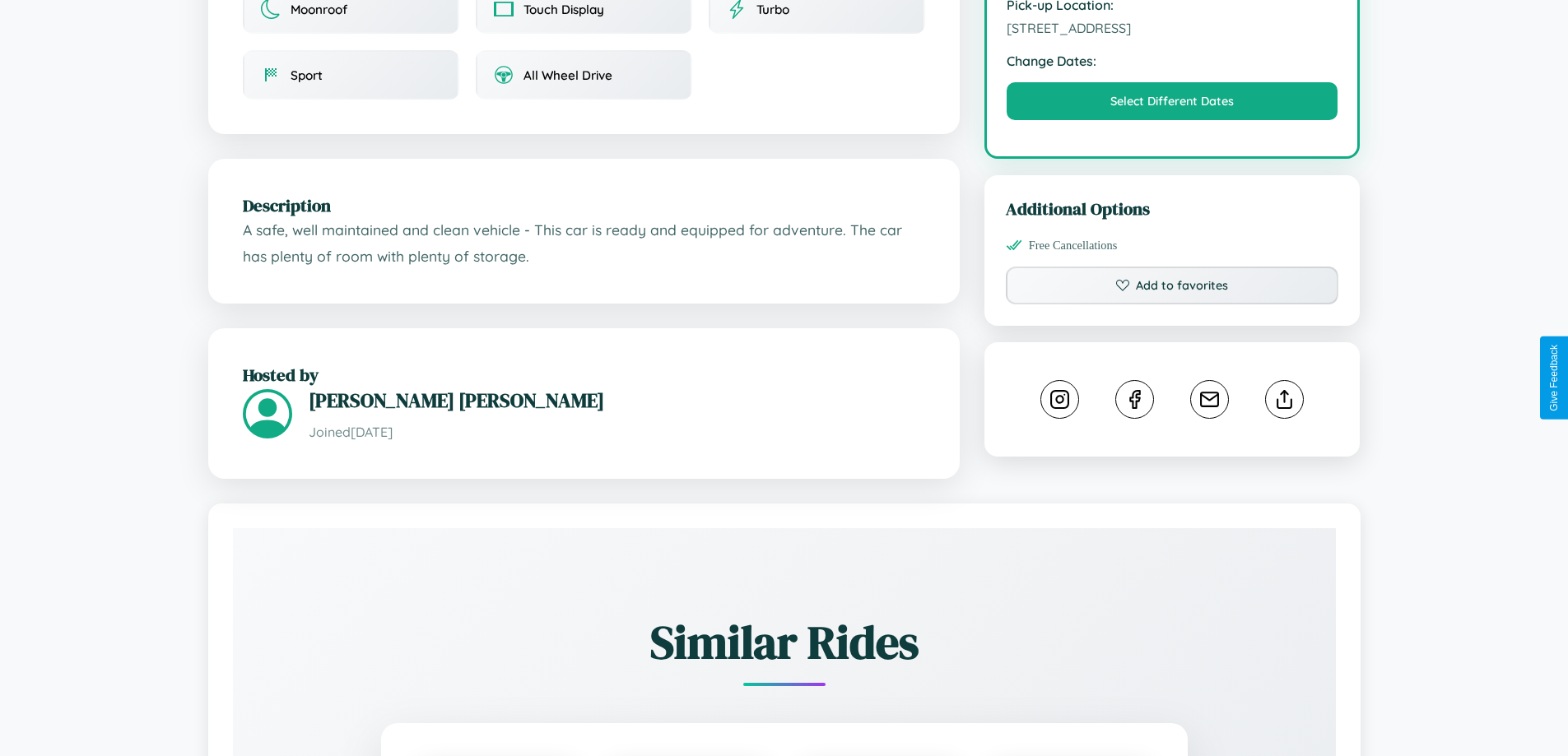
scroll to position [591, 0]
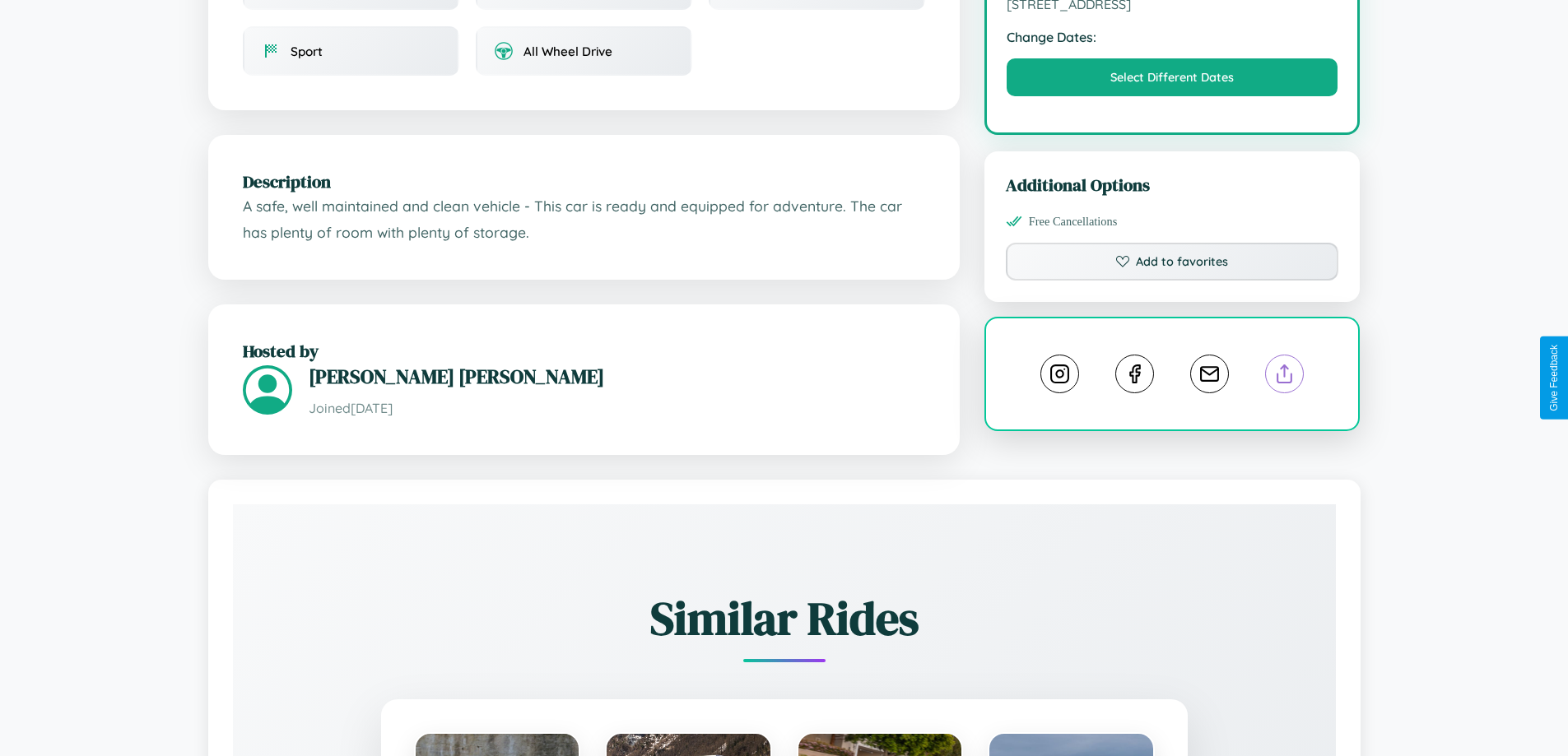
click at [1285, 376] on line at bounding box center [1285, 372] width 0 height 12
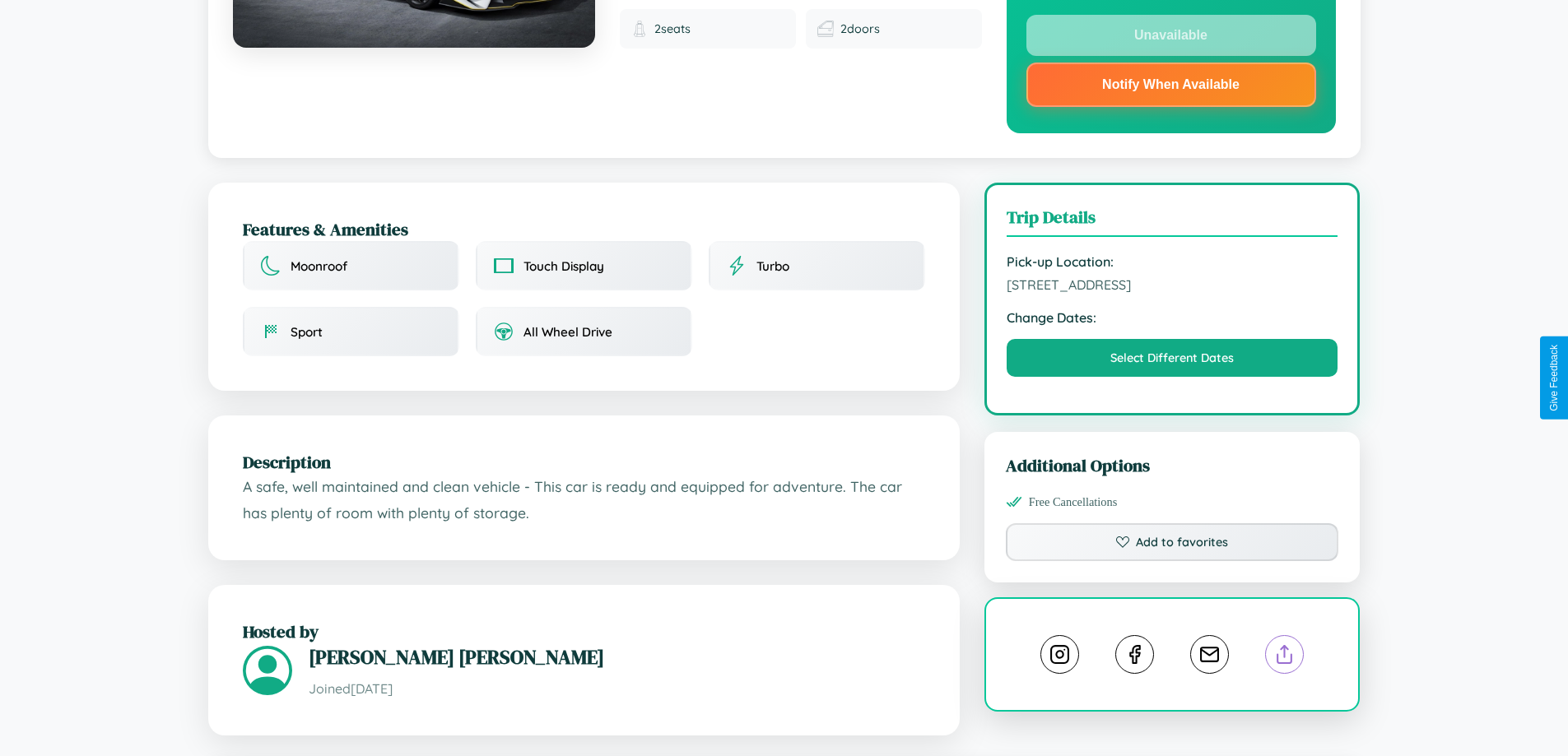
scroll to position [0, 0]
